Goal: Contribute content: Add original content to the website for others to see

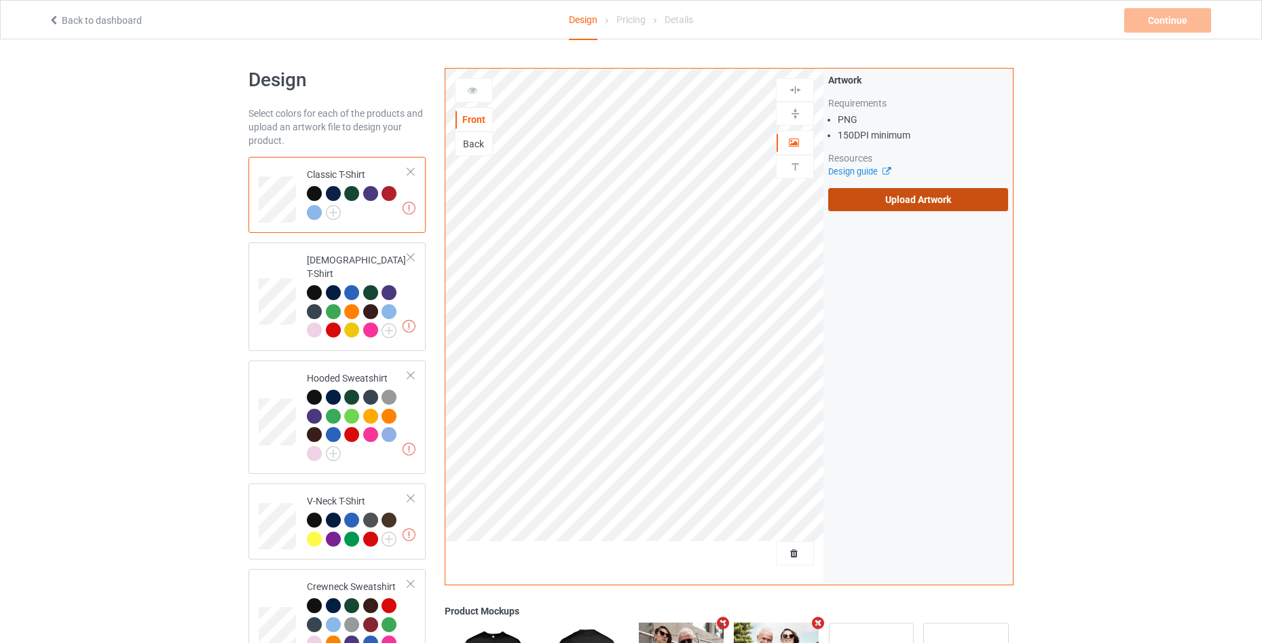
click at [925, 196] on label "Upload Artwork" at bounding box center [918, 199] width 180 height 23
click at [0, 0] on input "Upload Artwork" at bounding box center [0, 0] width 0 height 0
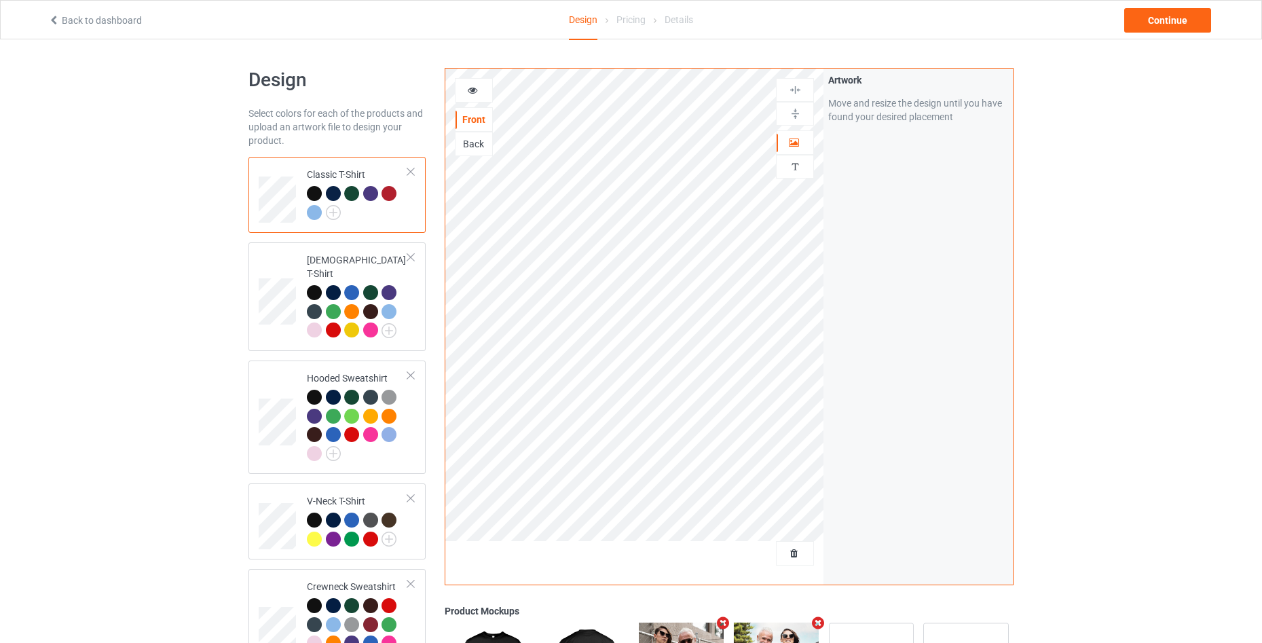
click at [471, 83] on div at bounding box center [474, 90] width 38 height 24
click at [475, 93] on icon at bounding box center [473, 89] width 12 height 10
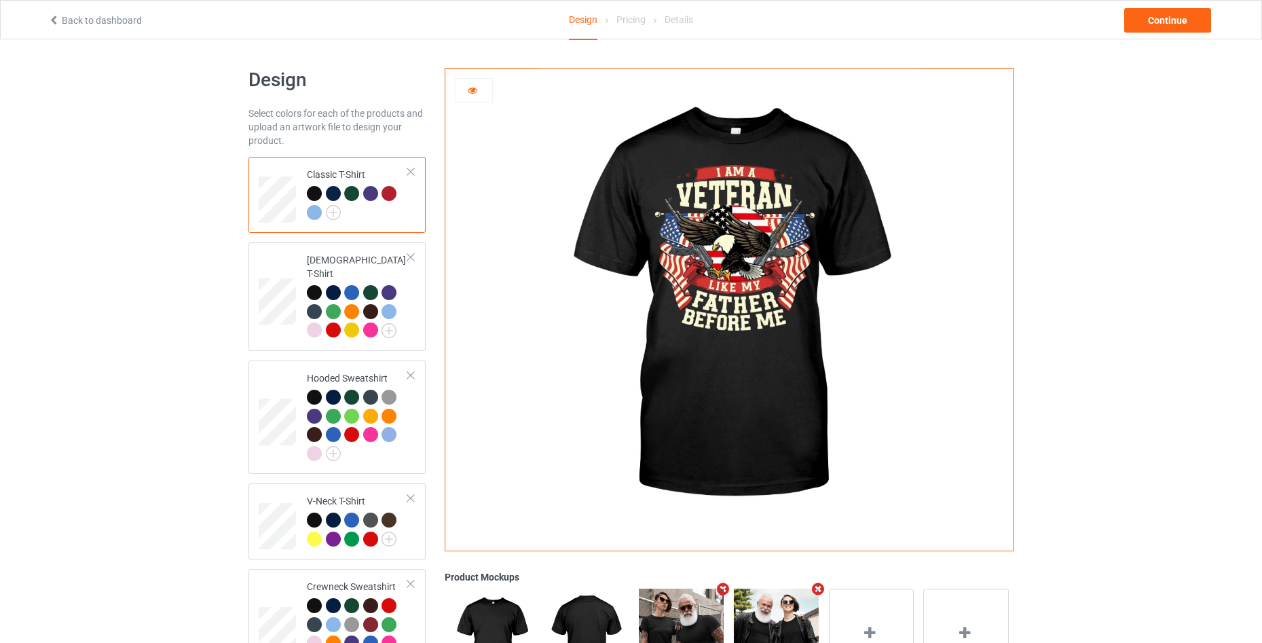
click at [335, 191] on div at bounding box center [333, 193] width 15 height 15
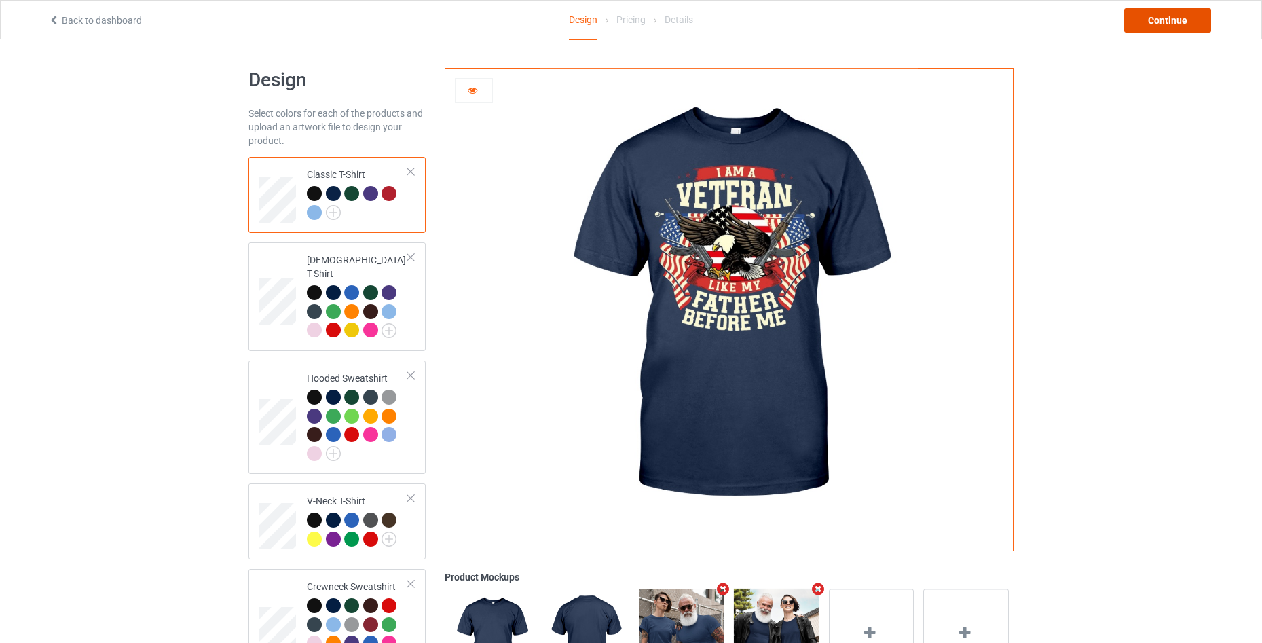
click at [1160, 22] on div "Continue" at bounding box center [1167, 20] width 87 height 24
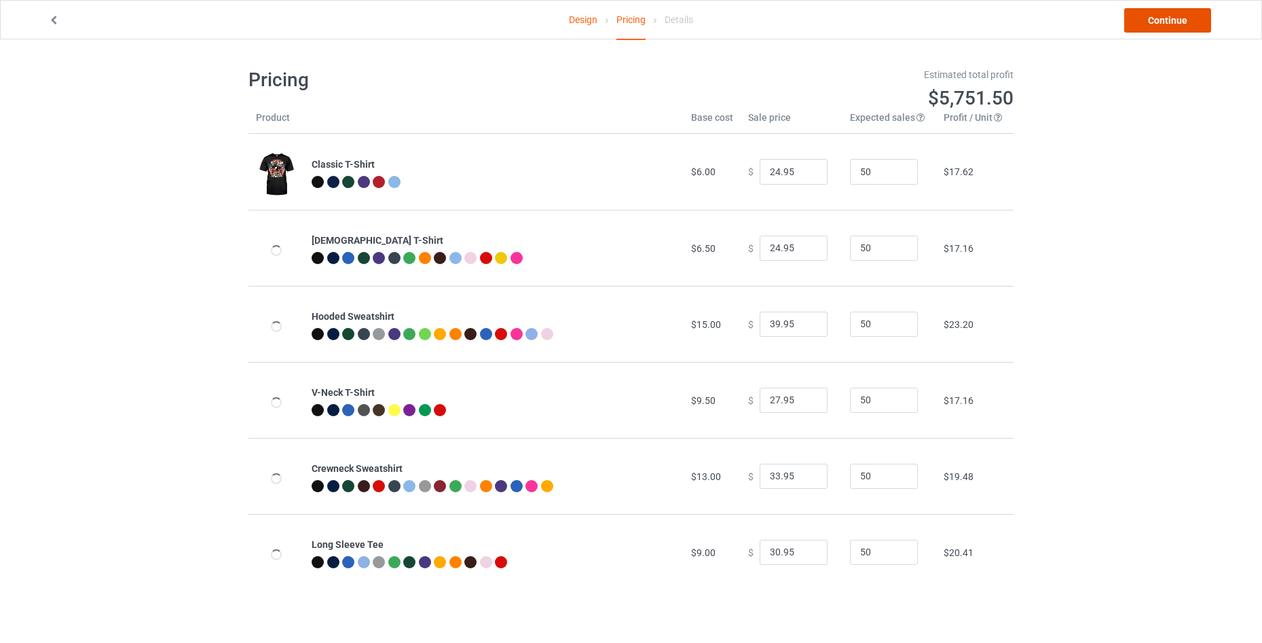
click at [1160, 22] on link "Continue" at bounding box center [1167, 20] width 87 height 24
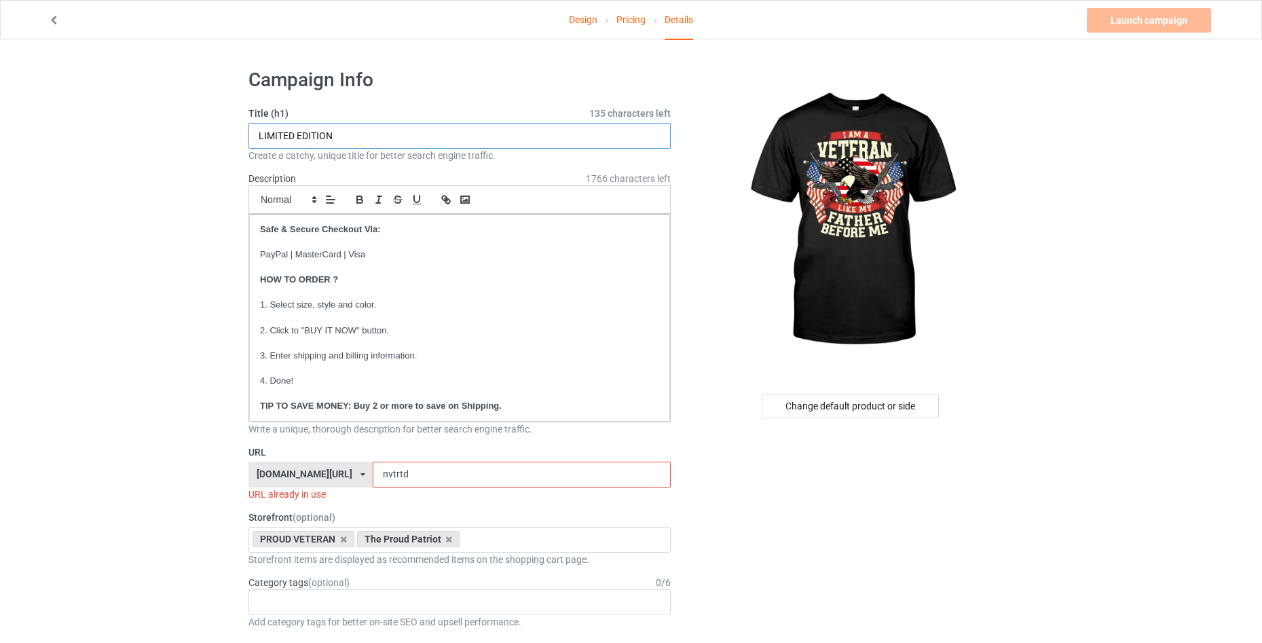
drag, startPoint x: 371, startPoint y: 133, endPoint x: 241, endPoint y: 139, distance: 130.5
type input "I AM A VETERAN"
click at [449, 465] on input "nvtrtd" at bounding box center [521, 475] width 297 height 26
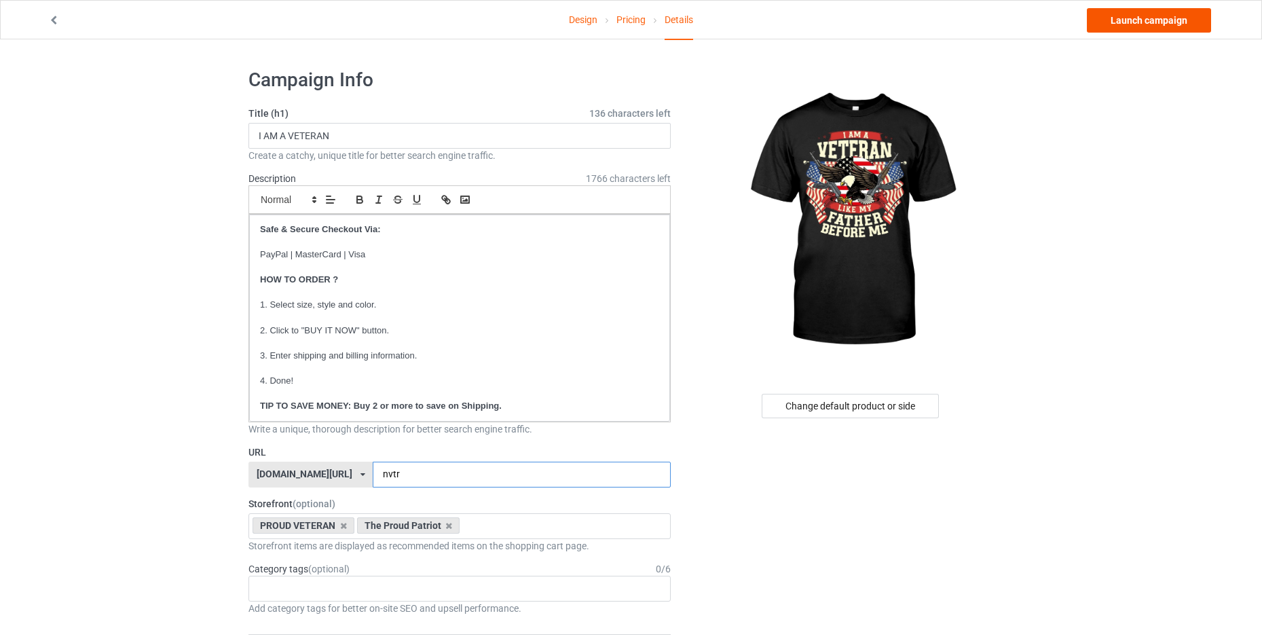
type input "nvtr"
click at [1129, 16] on link "Launch campaign" at bounding box center [1149, 20] width 124 height 24
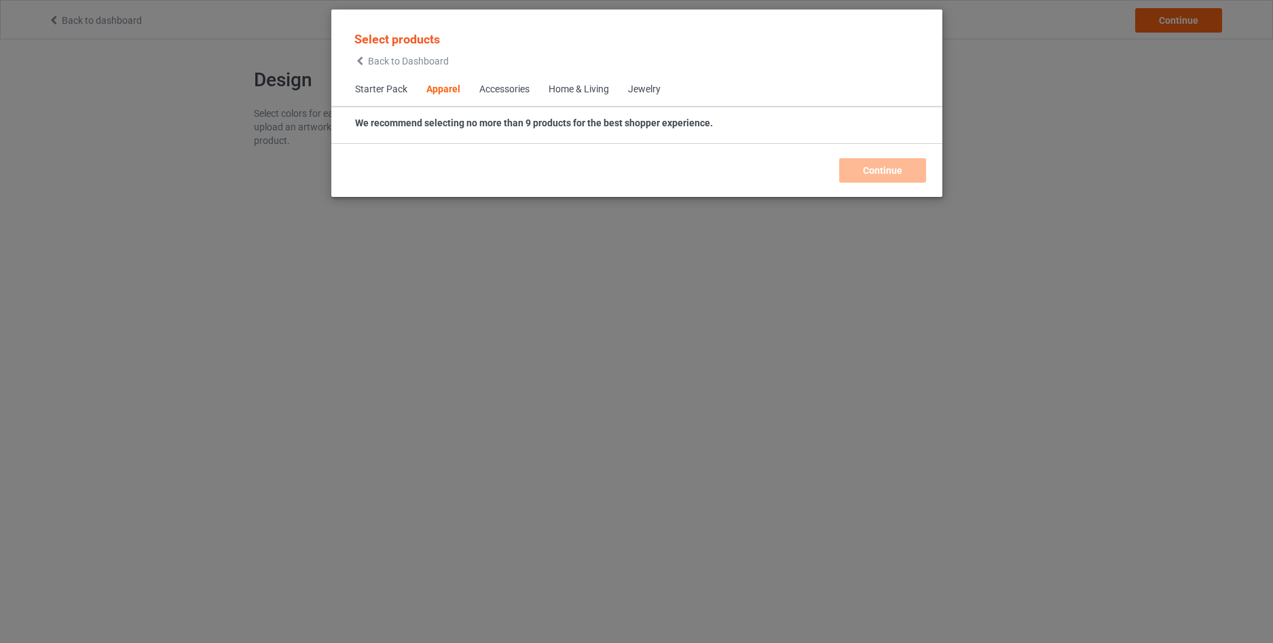
scroll to position [506, 0]
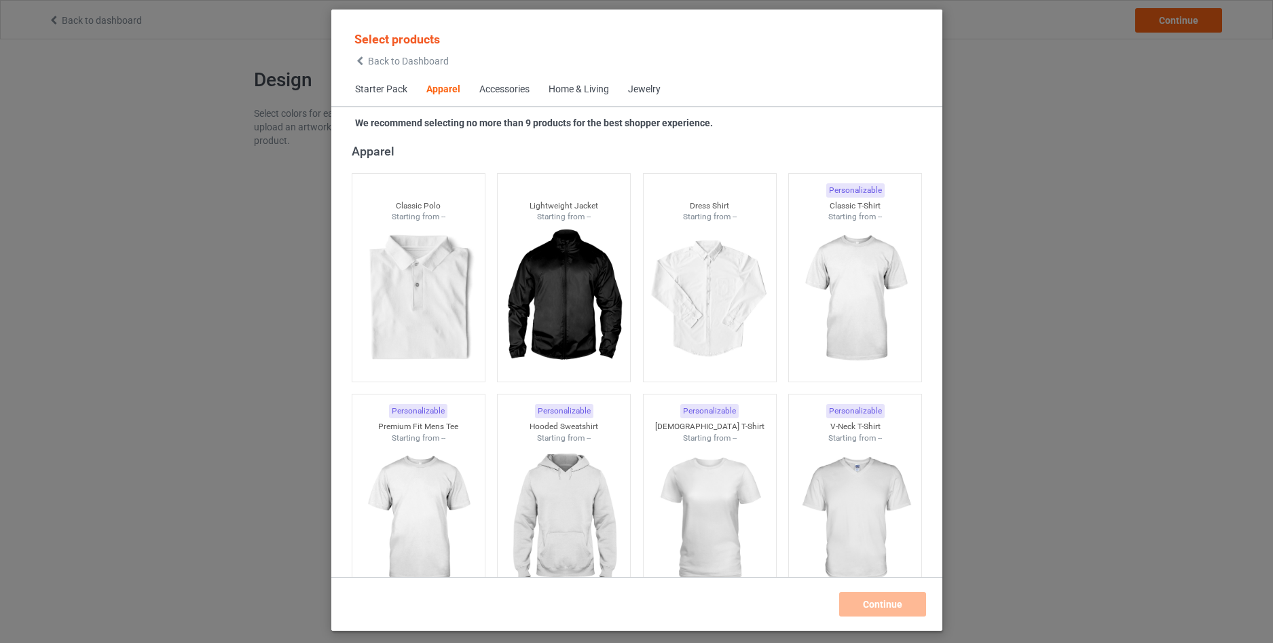
click at [363, 61] on icon at bounding box center [360, 61] width 12 height 10
